Goal: Information Seeking & Learning: Learn about a topic

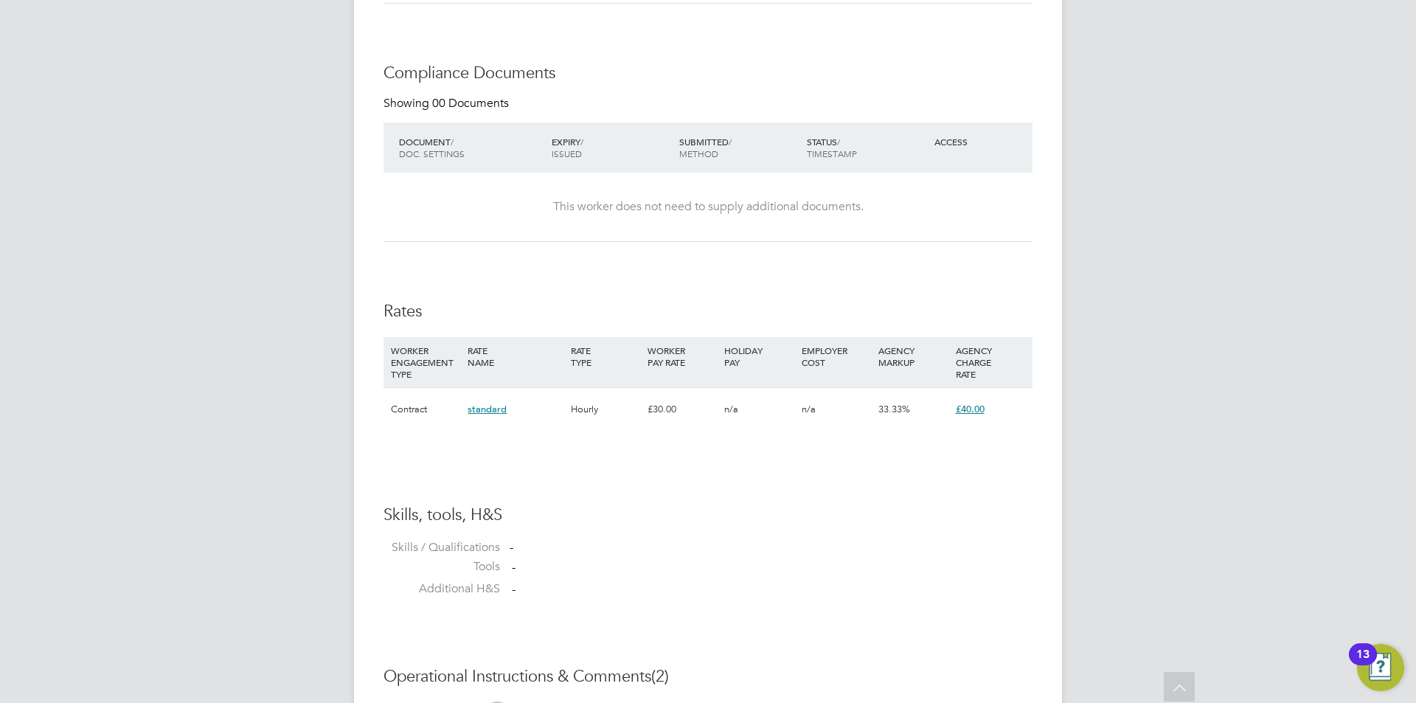
click at [1167, 683] on icon at bounding box center [1180, 689] width 26 height 34
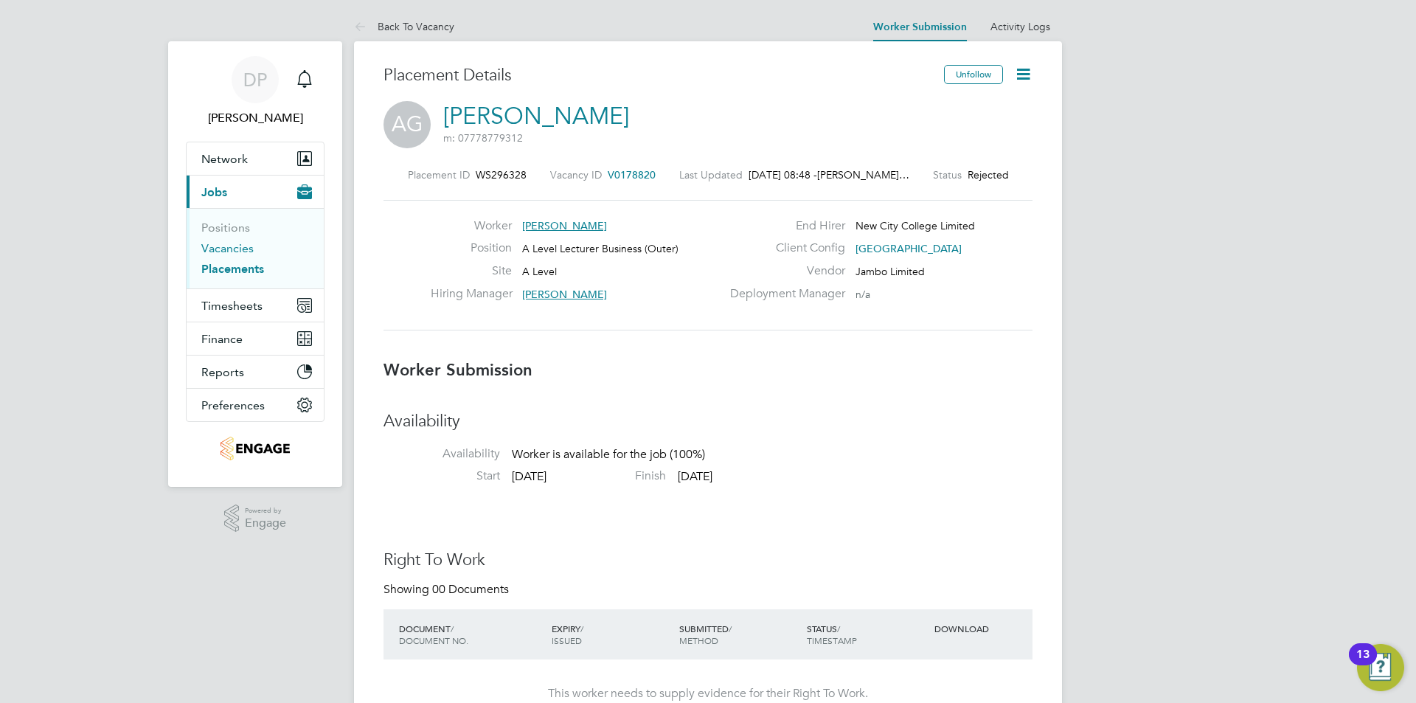
click at [234, 251] on link "Vacancies" at bounding box center [227, 248] width 52 height 14
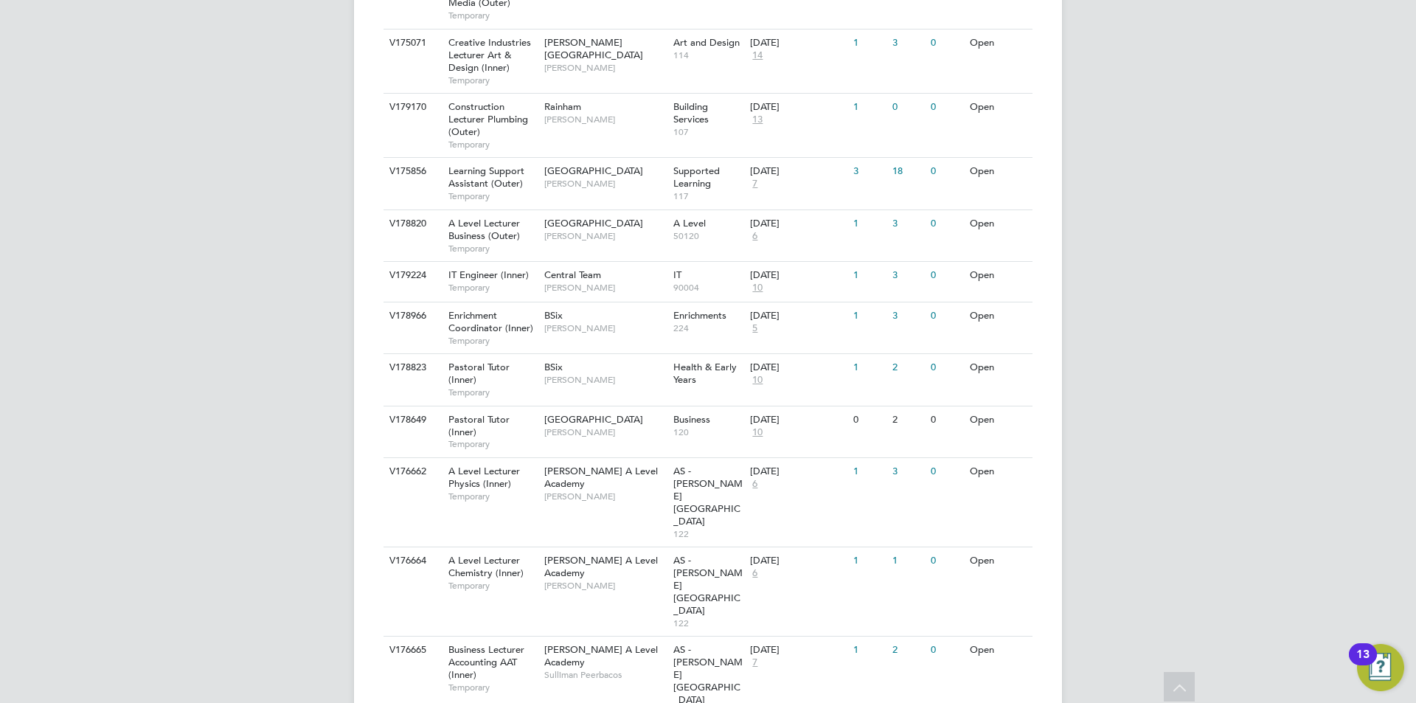
scroll to position [1070, 0]
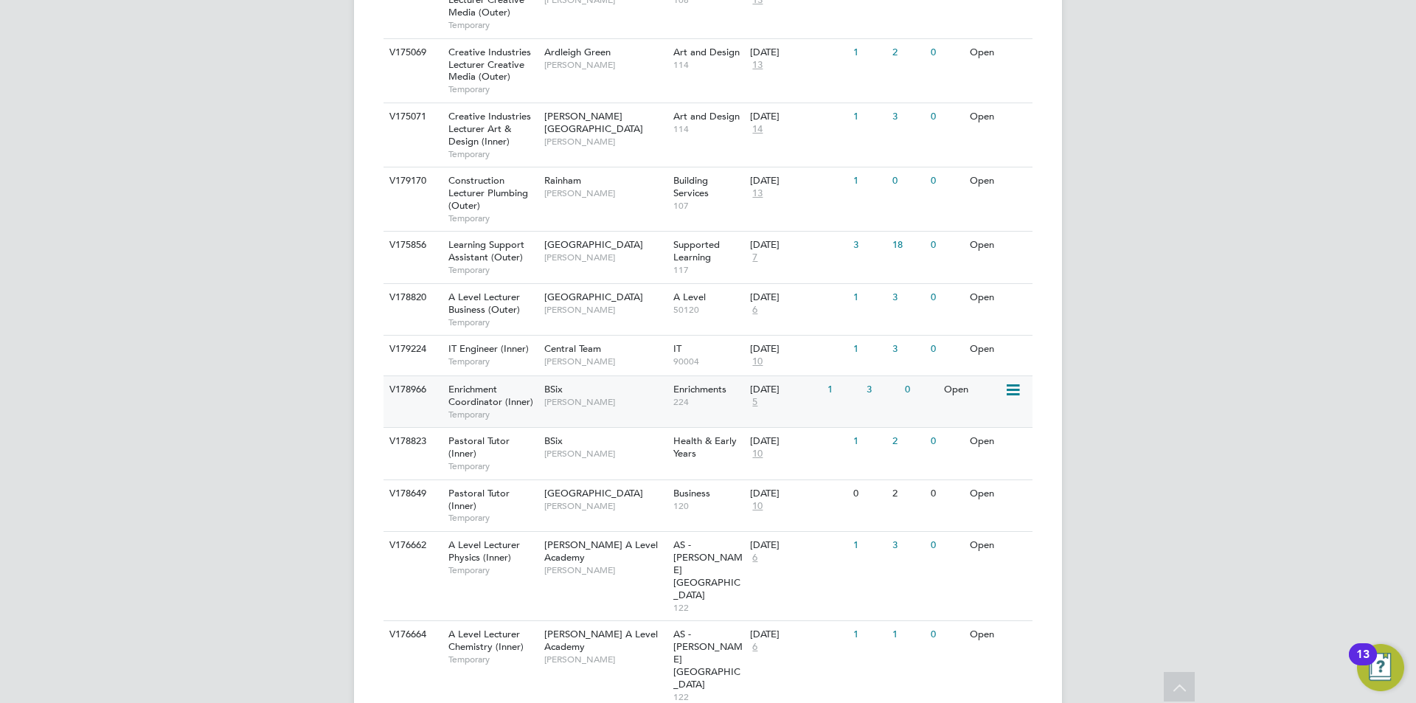
click at [563, 409] on div "BSix [PERSON_NAME]" at bounding box center [605, 395] width 129 height 38
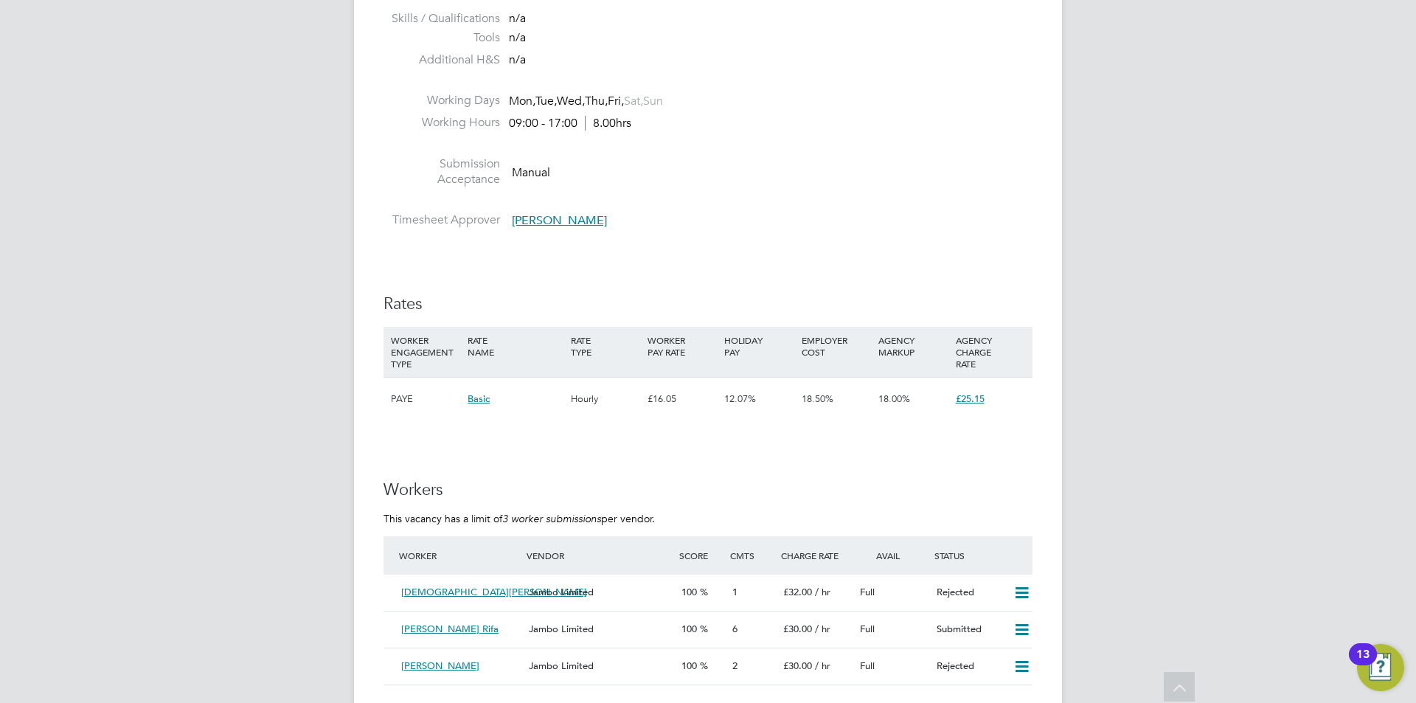
scroll to position [3128, 0]
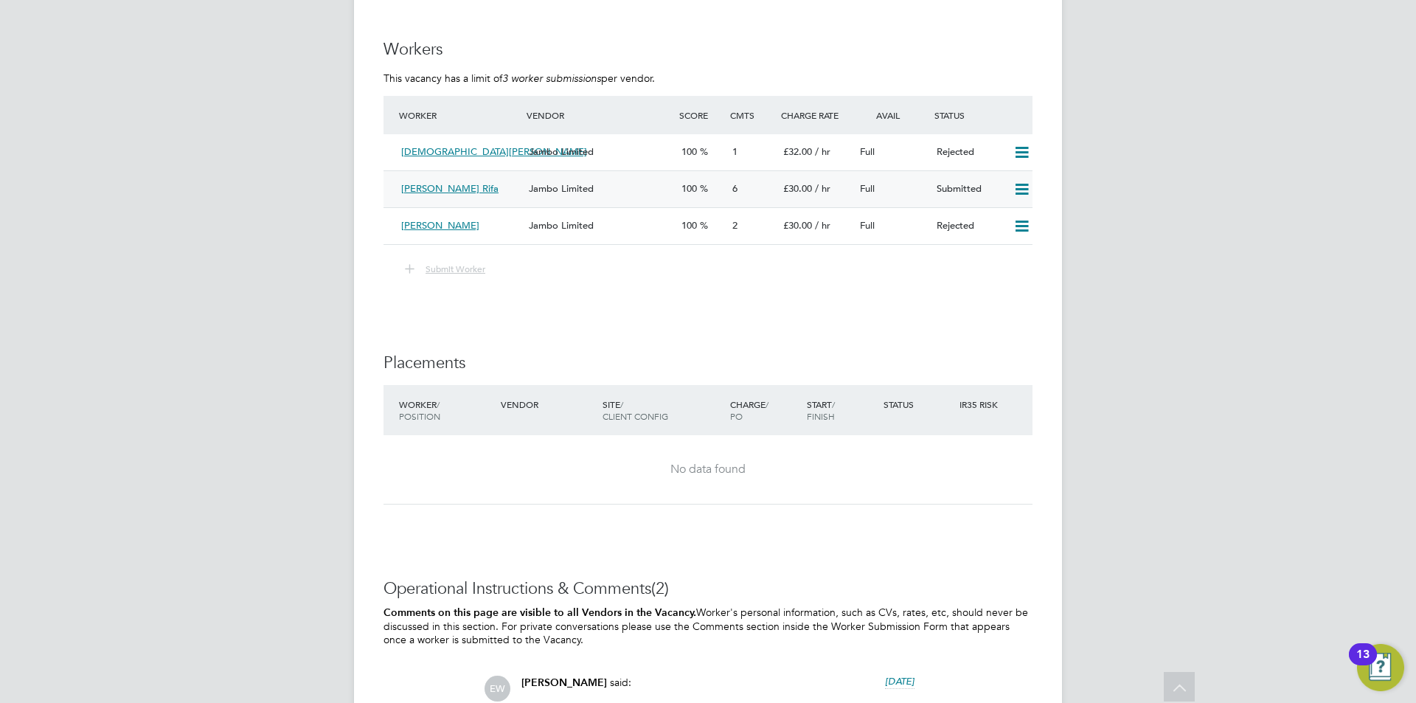
click at [673, 201] on div "Jambo Limited" at bounding box center [599, 189] width 153 height 24
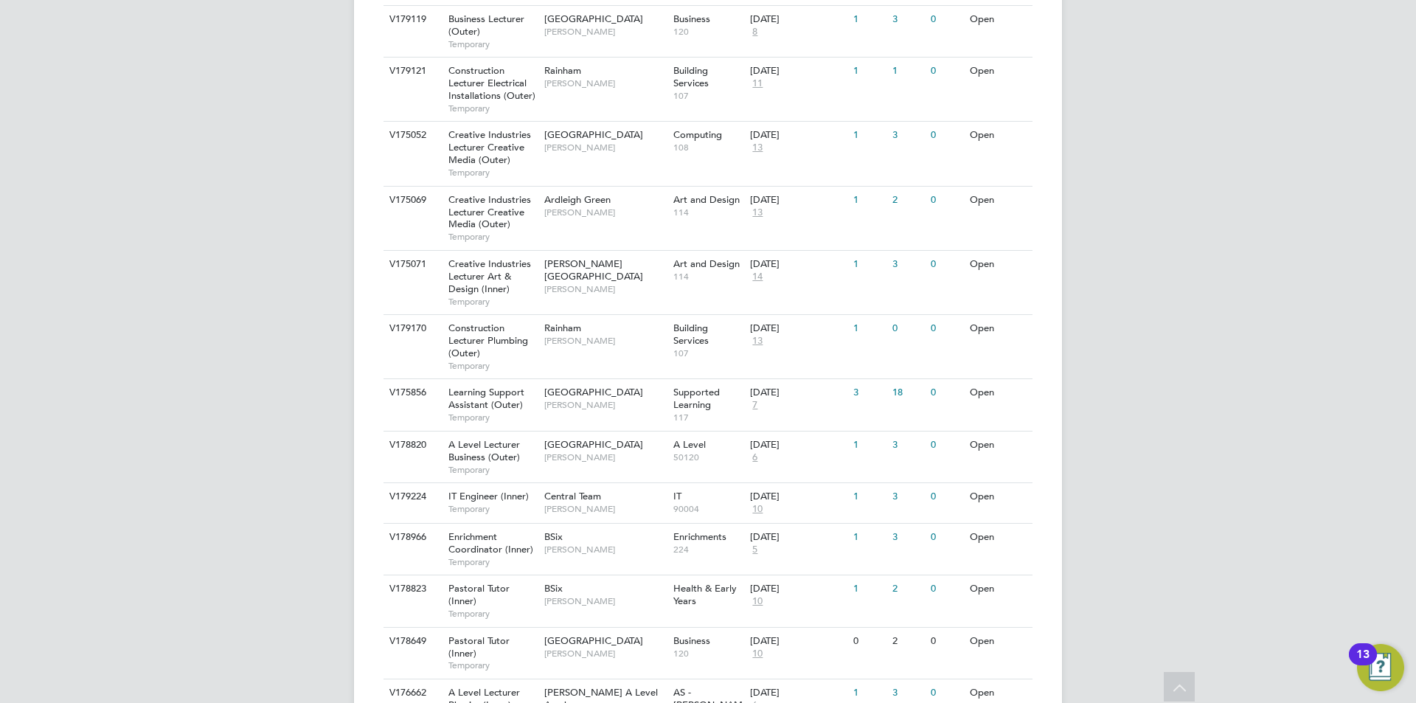
scroll to position [849, 0]
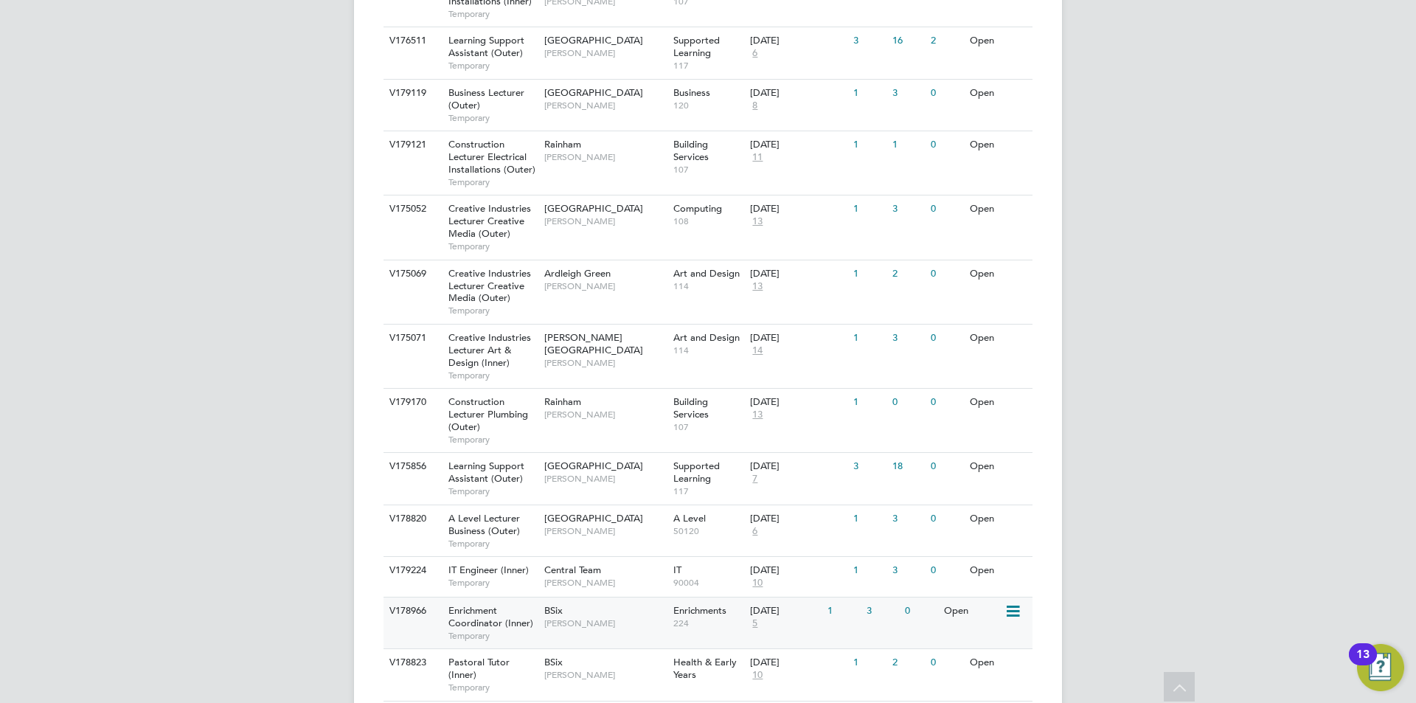
click at [481, 610] on span "Enrichment Coordinator (Inner)" at bounding box center [490, 616] width 85 height 25
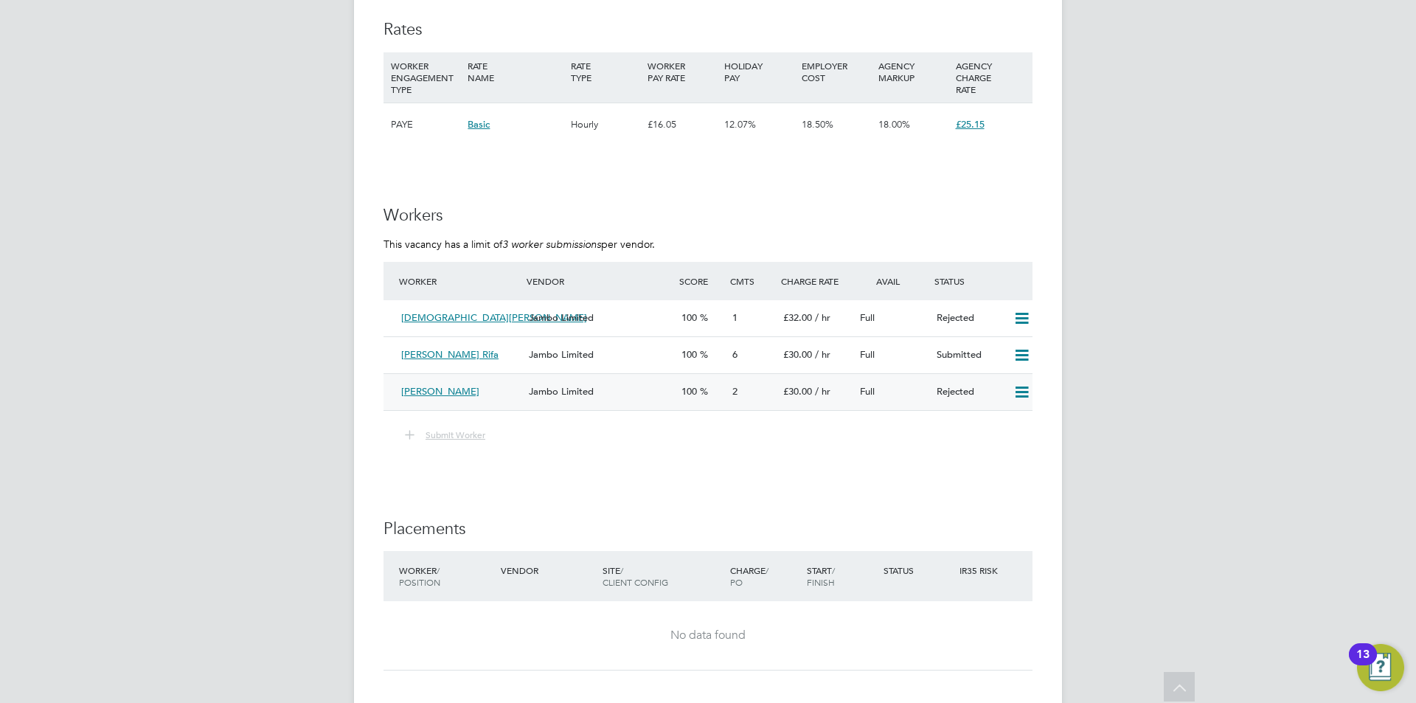
scroll to position [2888, 0]
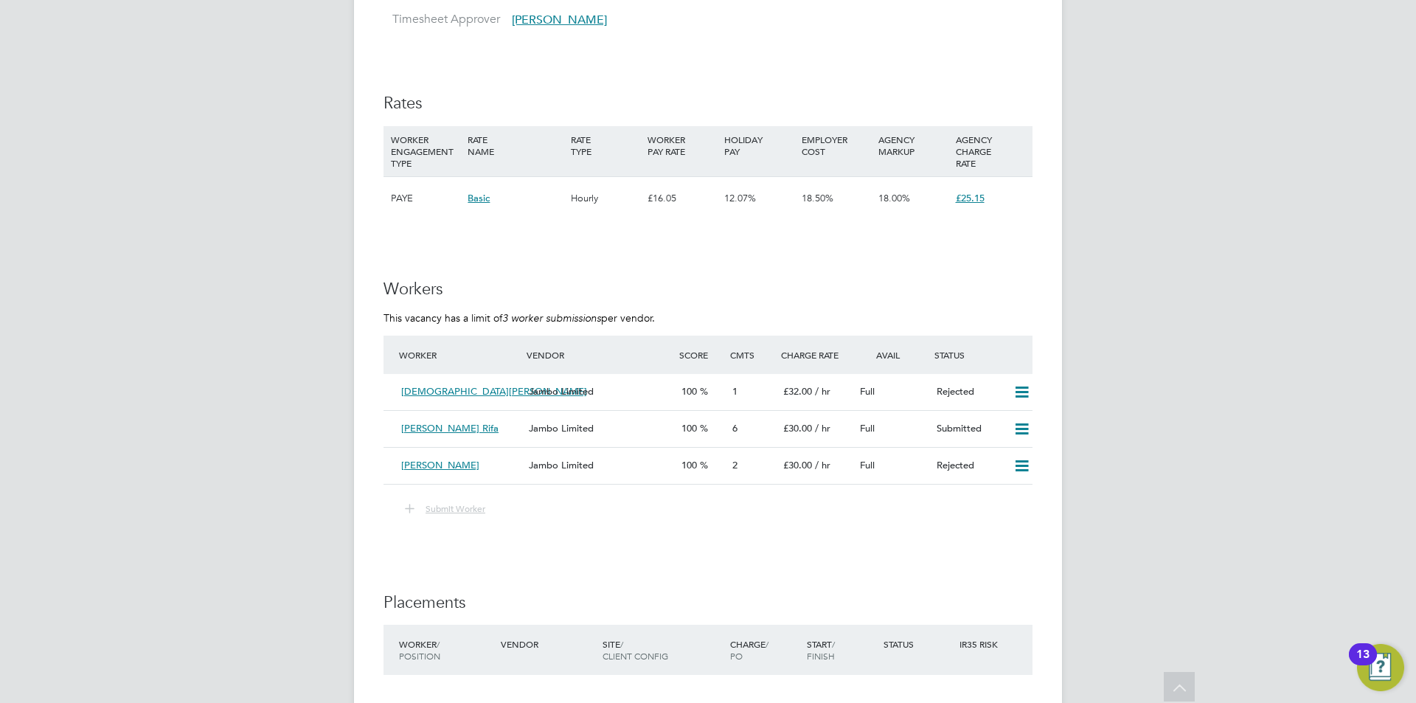
click at [431, 518] on button "Submit Worker" at bounding box center [446, 508] width 102 height 19
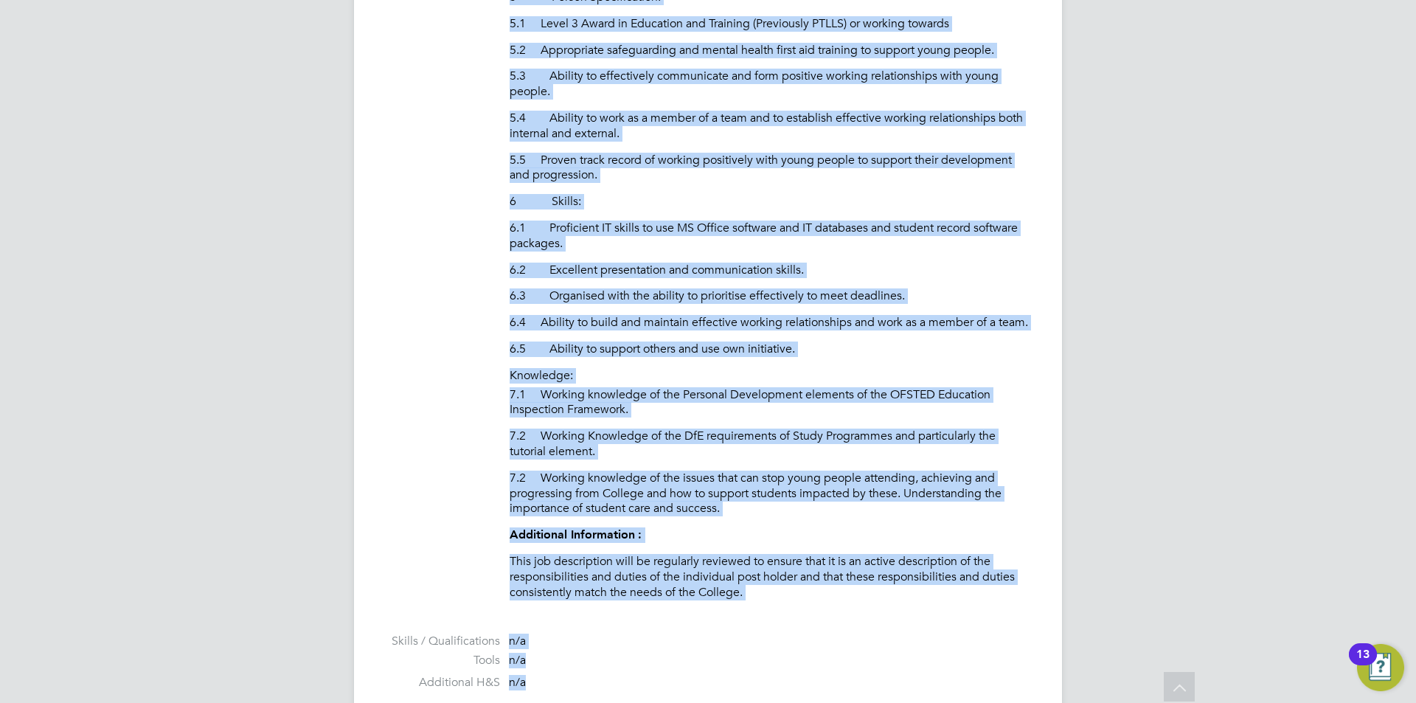
drag, startPoint x: 352, startPoint y: 504, endPoint x: 0, endPoint y: -64, distance: 668.3
click at [0, 0] on html "DP Danielle Page Notifications Applications: Network Team Members Businesses Si…" at bounding box center [708, 71] width 1416 height 4272
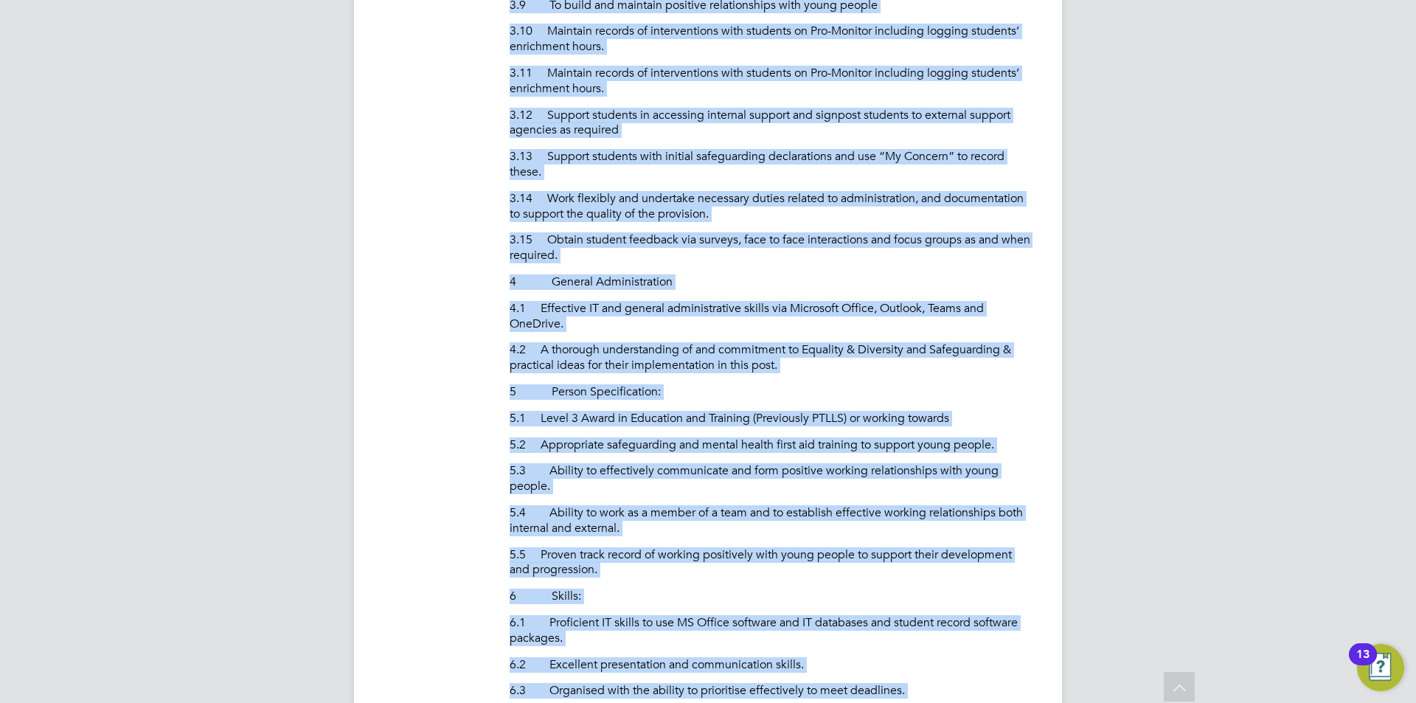
click at [1318, 245] on div "DP Danielle Page Notifications Applications: Network Team Members Businesses Si…" at bounding box center [708, 465] width 1416 height 4272
